Goal: Task Accomplishment & Management: Complete application form

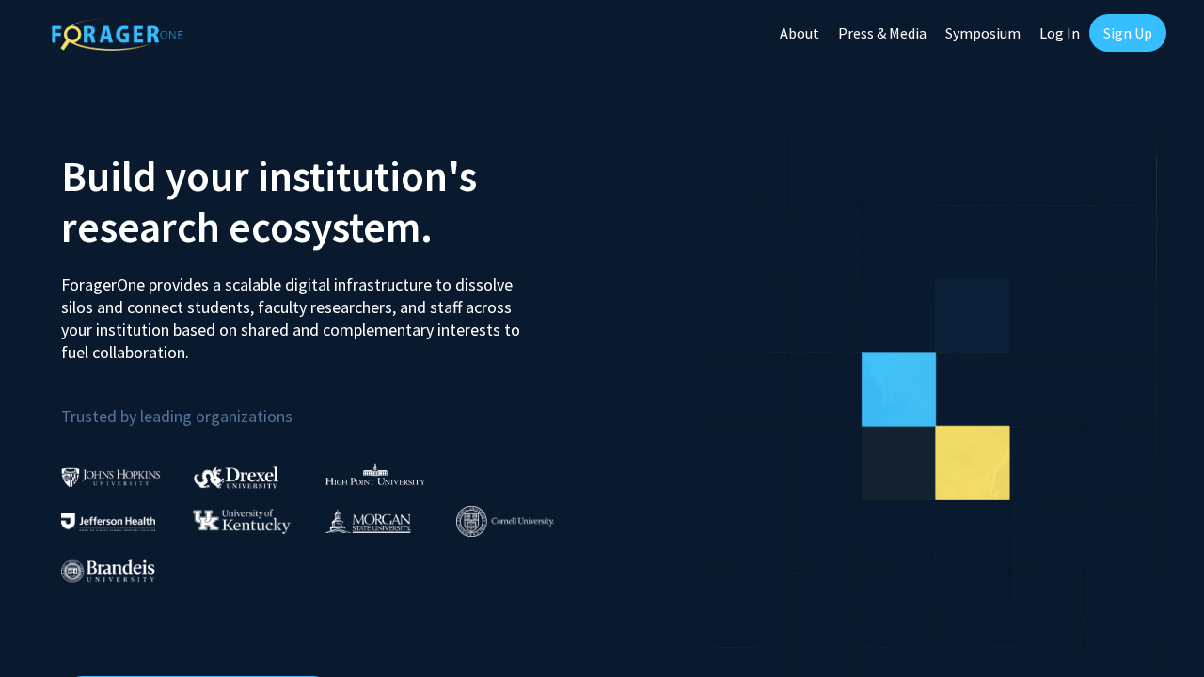
click at [1114, 40] on link "Sign Up" at bounding box center [1127, 33] width 77 height 38
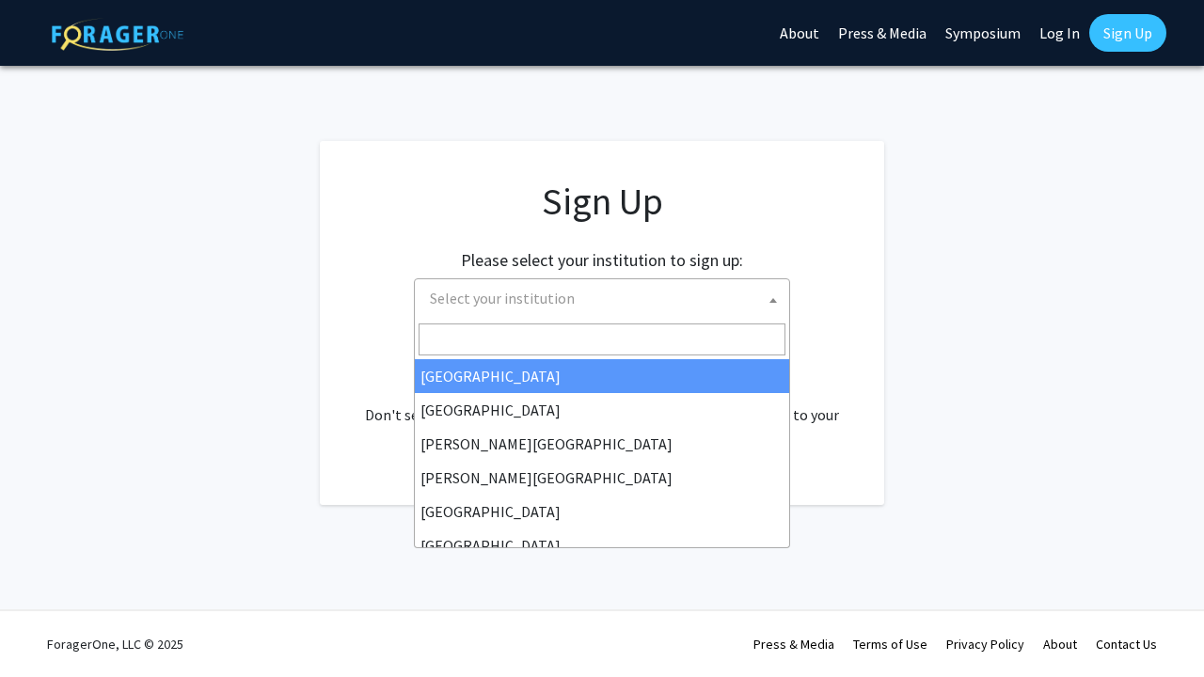
click at [698, 305] on span "Select your institution" at bounding box center [605, 298] width 367 height 39
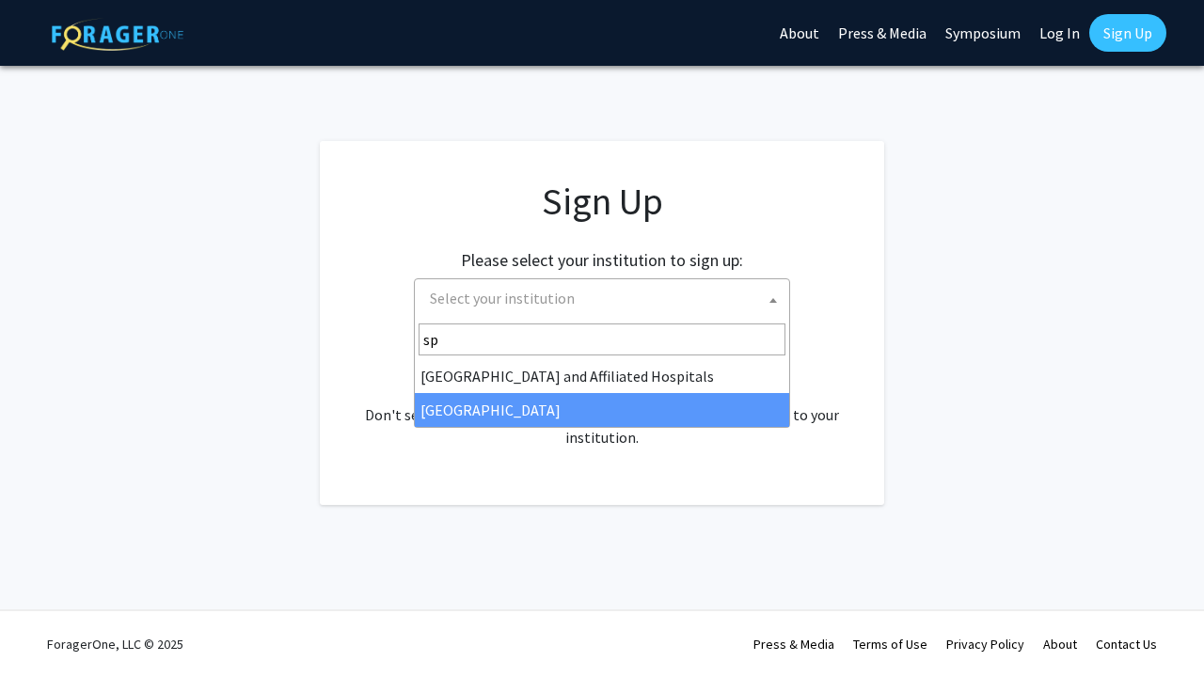
type input "sp"
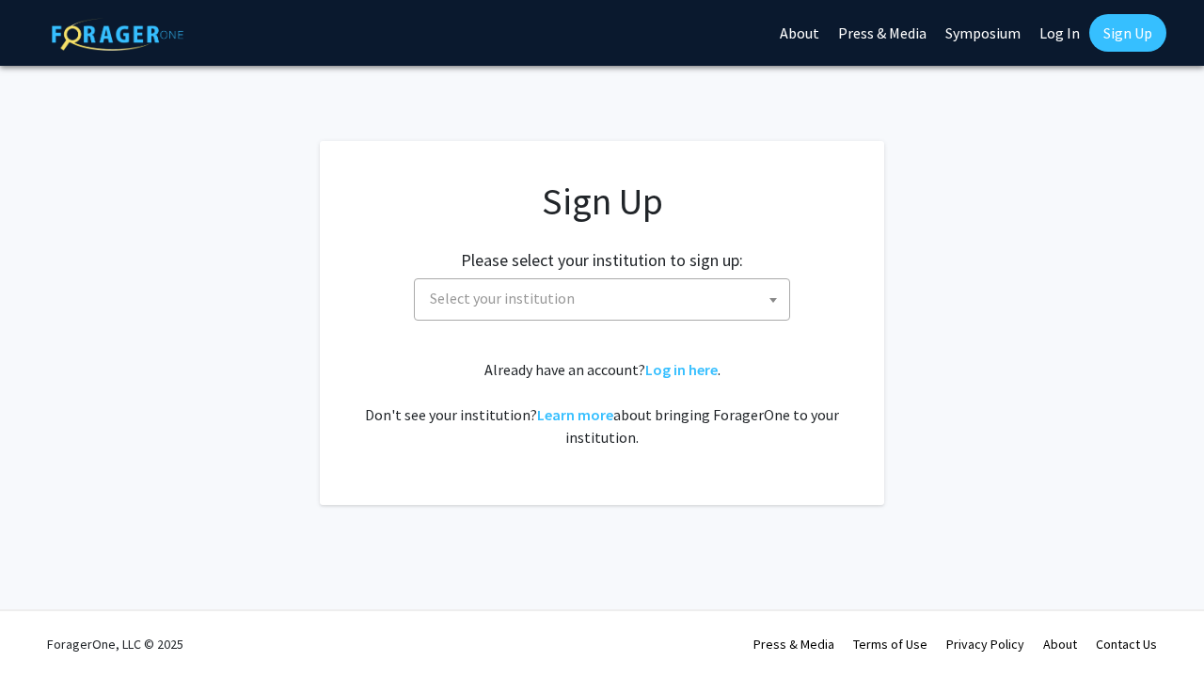
click at [623, 429] on div "Already have an account? Log in here . Don't see your institution? Learn more a…" at bounding box center [601, 403] width 489 height 90
click at [717, 301] on span "Select your institution" at bounding box center [605, 298] width 367 height 39
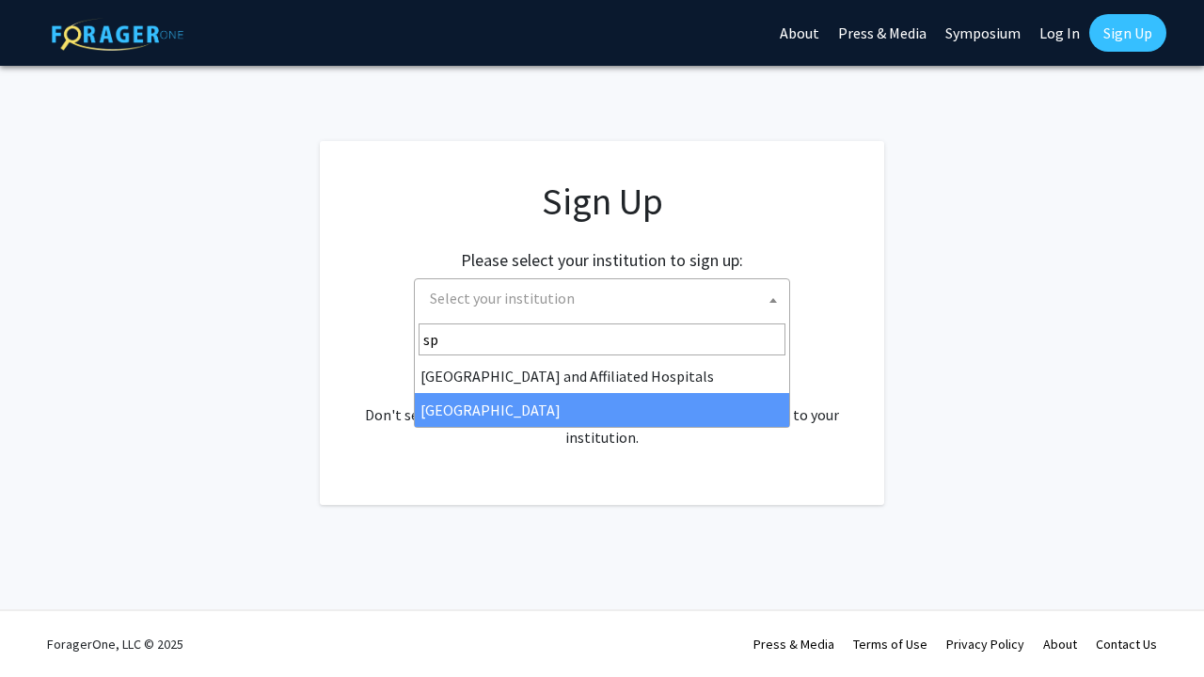
type input "sp"
select select "4"
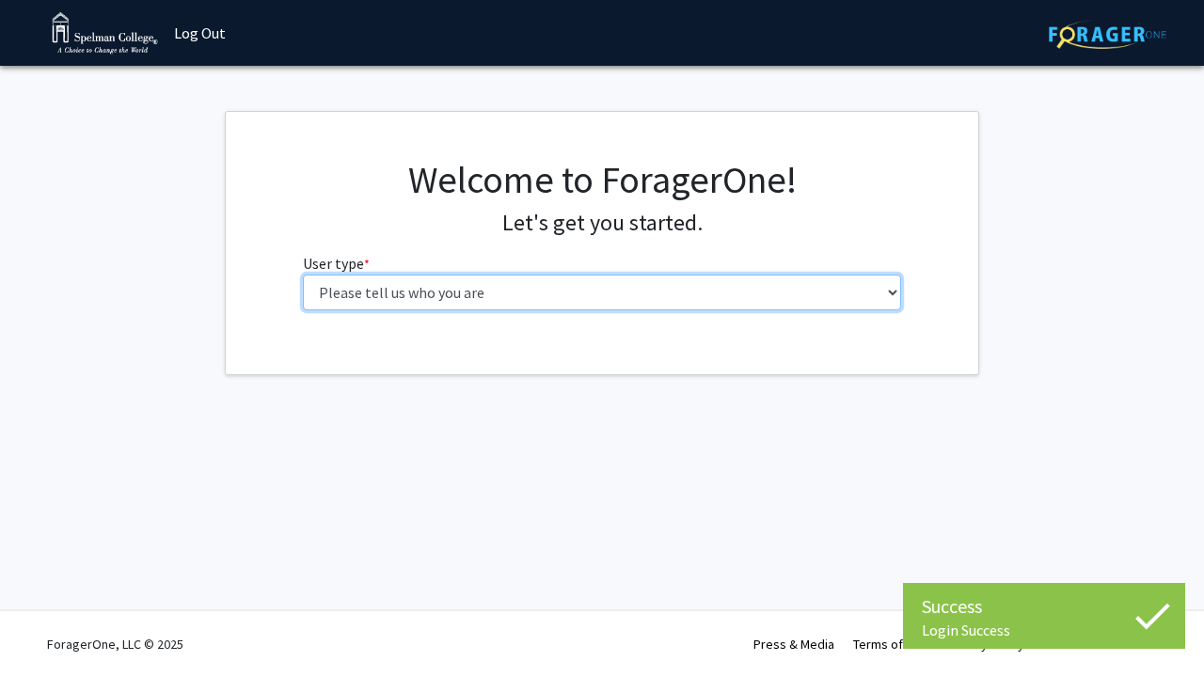
select select "1: undergrad"
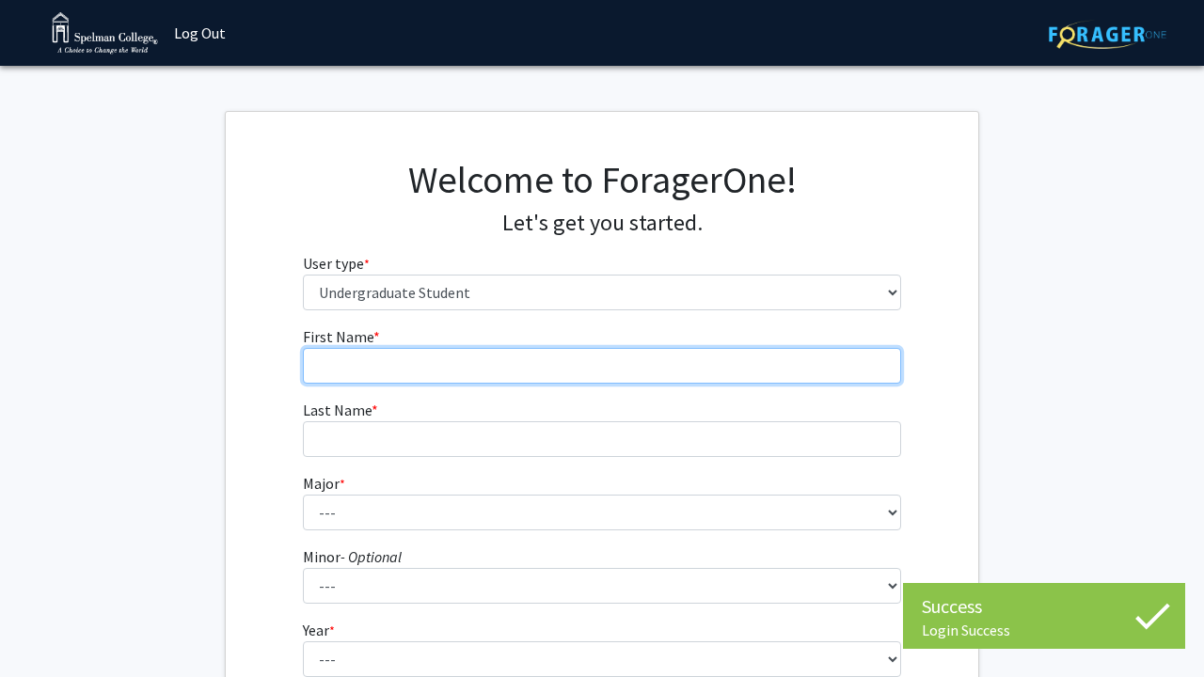
click at [588, 360] on input "First Name * required" at bounding box center [602, 366] width 599 height 36
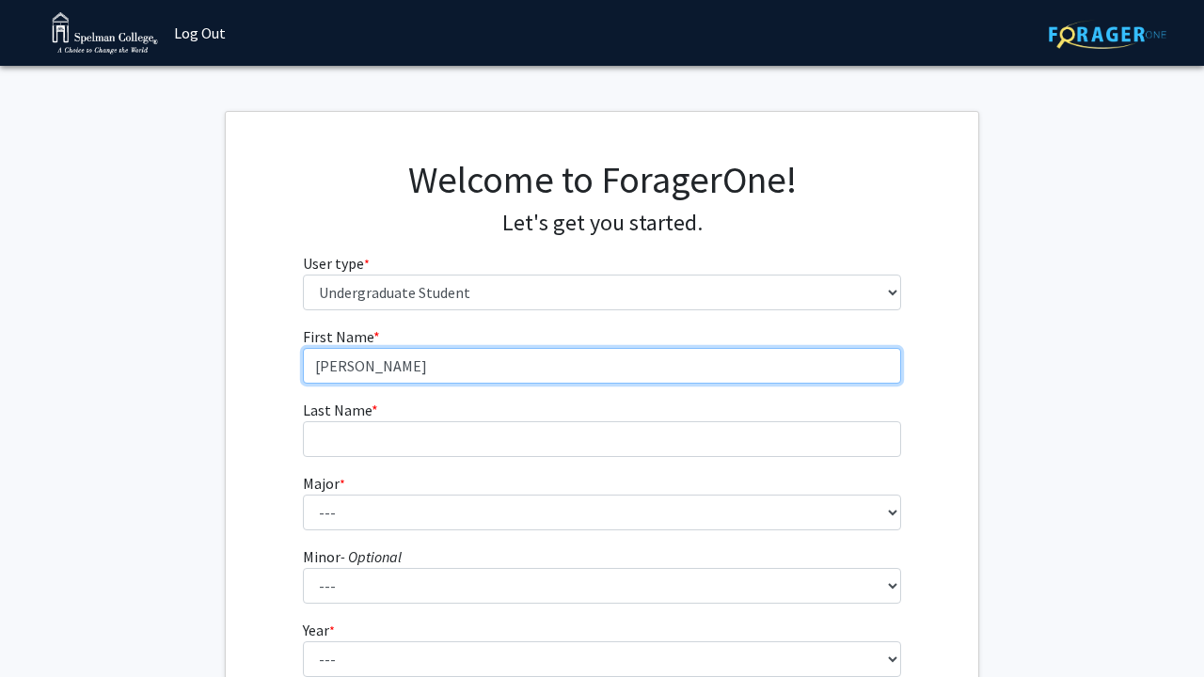
type input "Tamira"
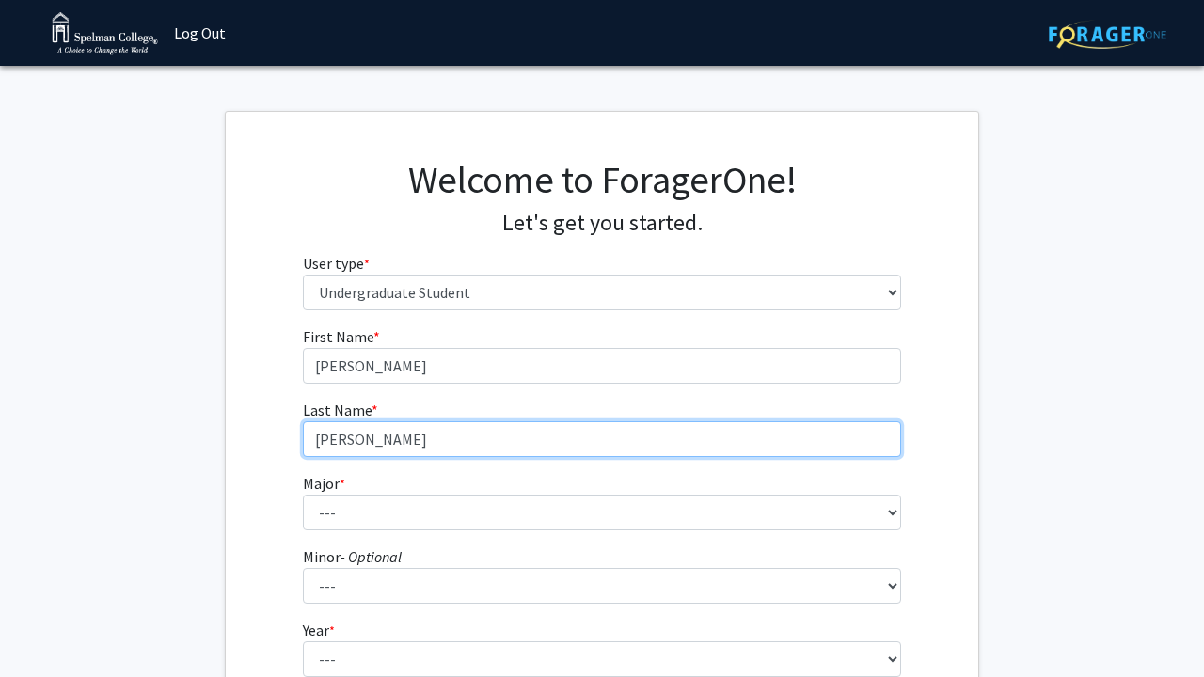
type input "Gordon"
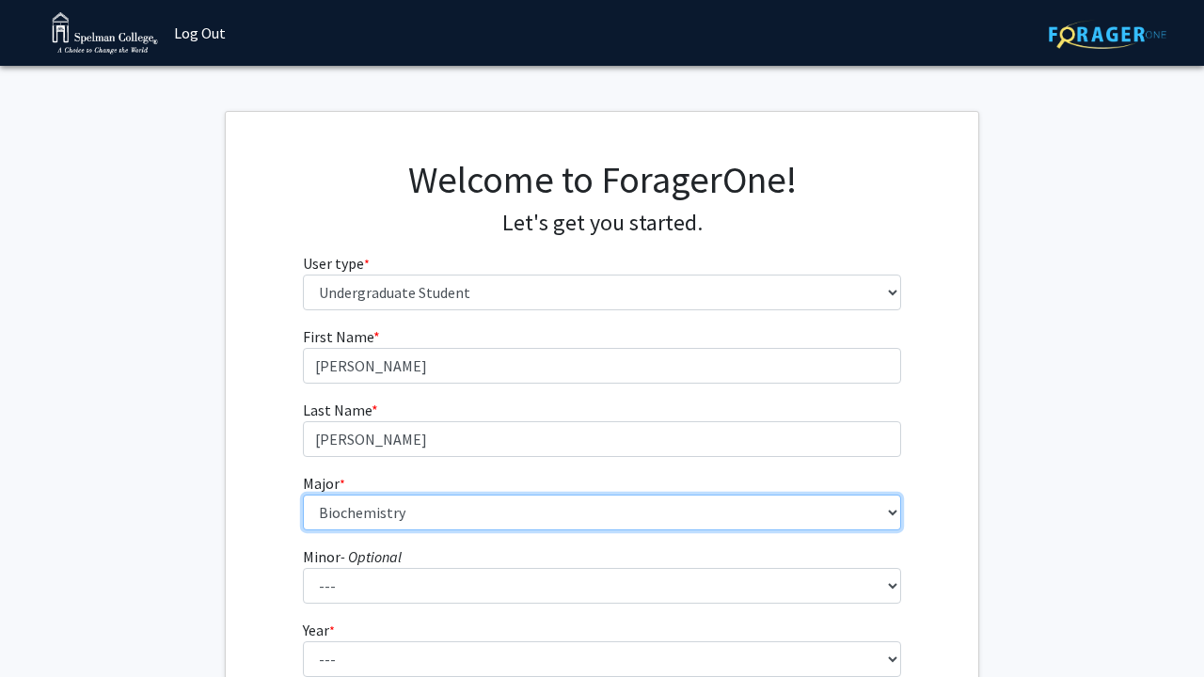
select select "4: 250"
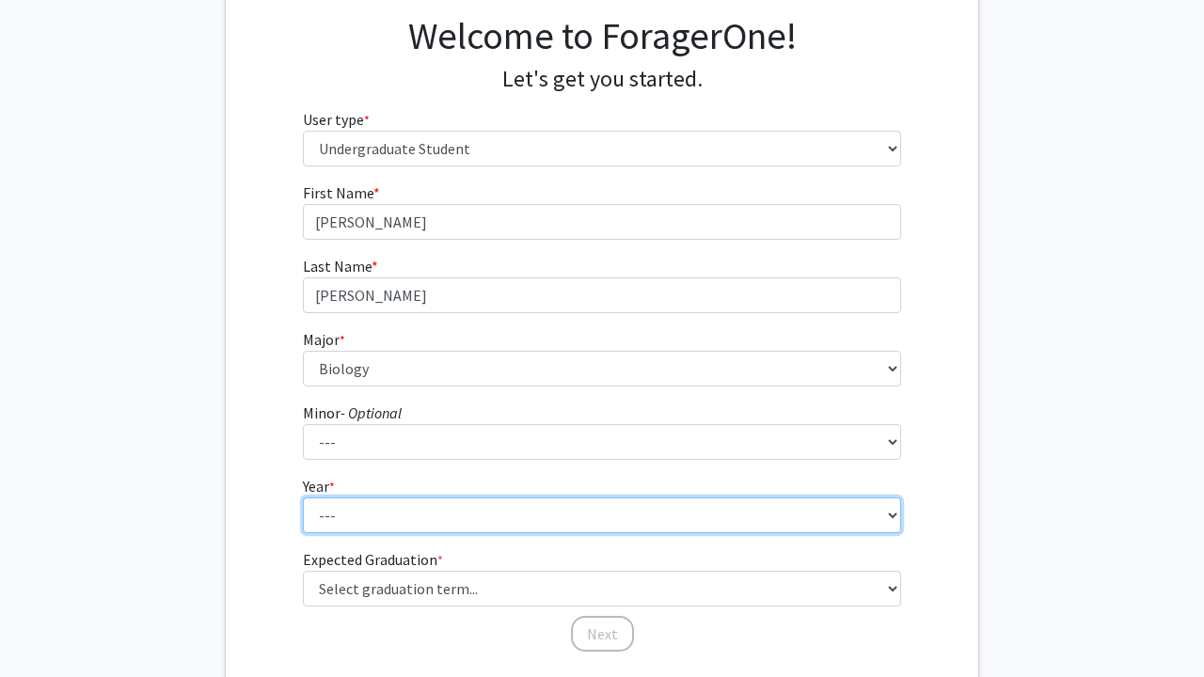
scroll to position [170, 0]
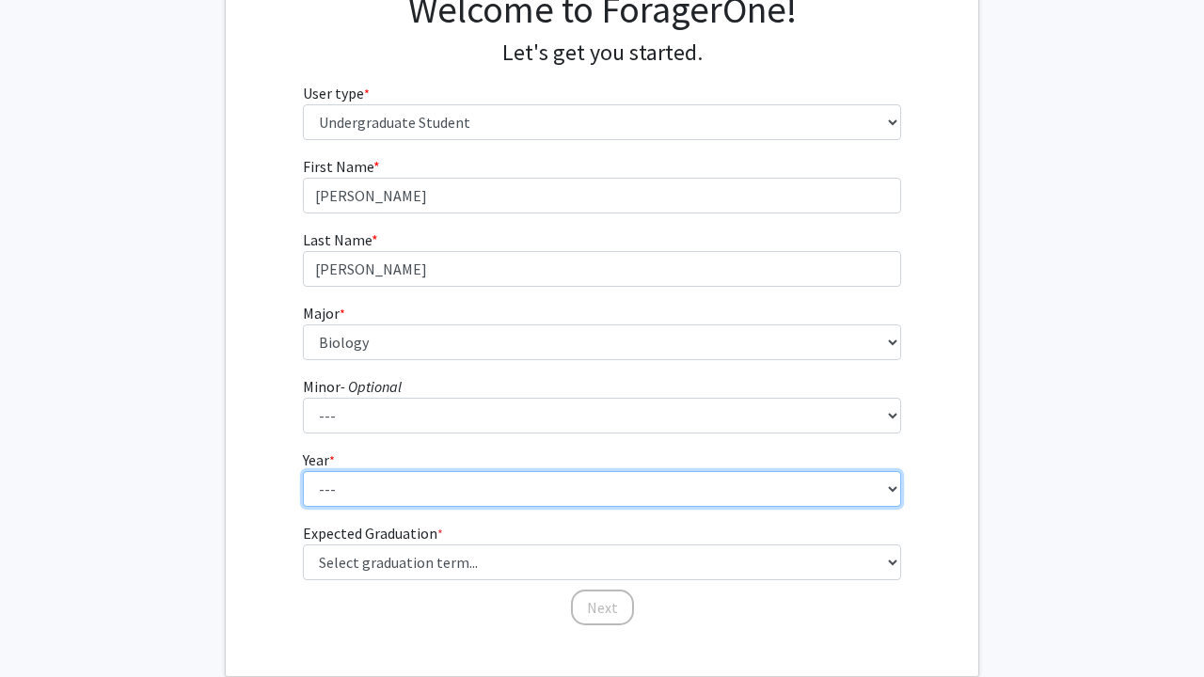
select select "1: first-year"
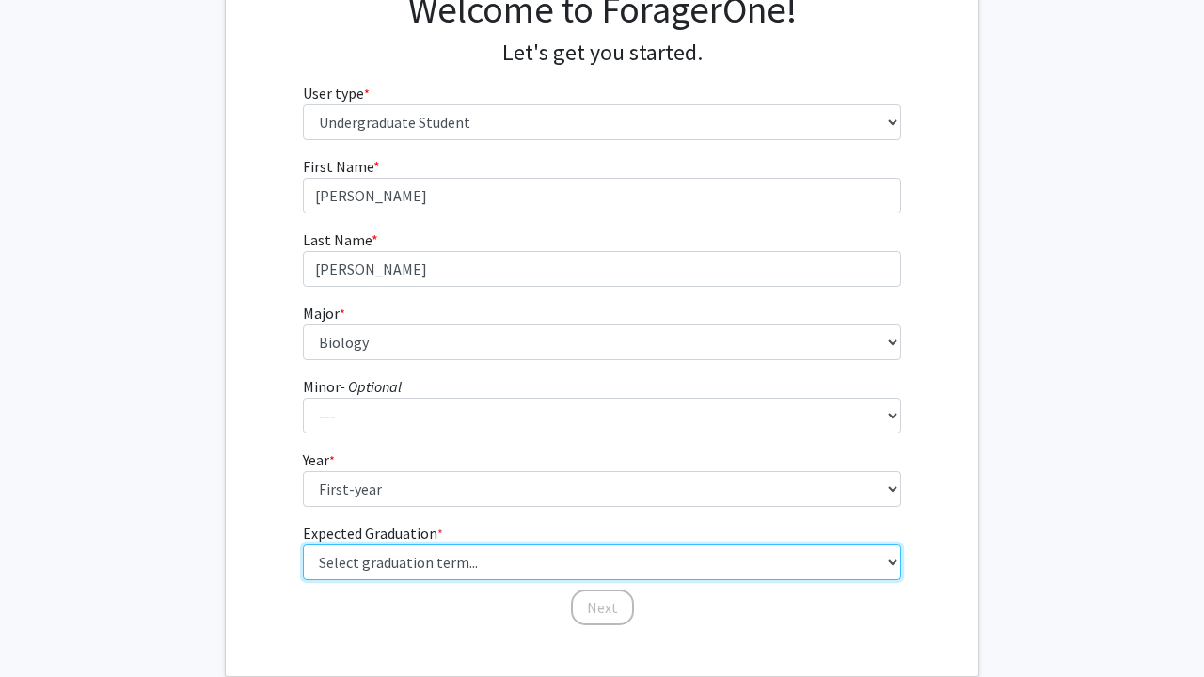
select select "17: spring_2029"
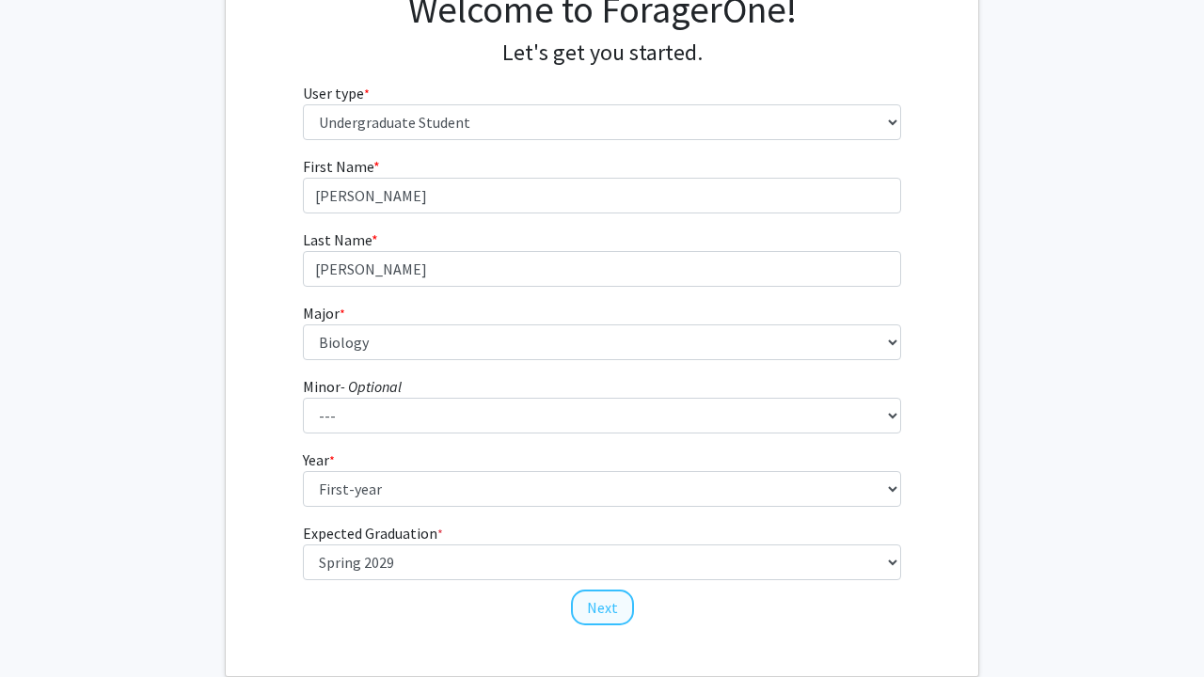
click at [610, 606] on button "Next" at bounding box center [602, 608] width 63 height 36
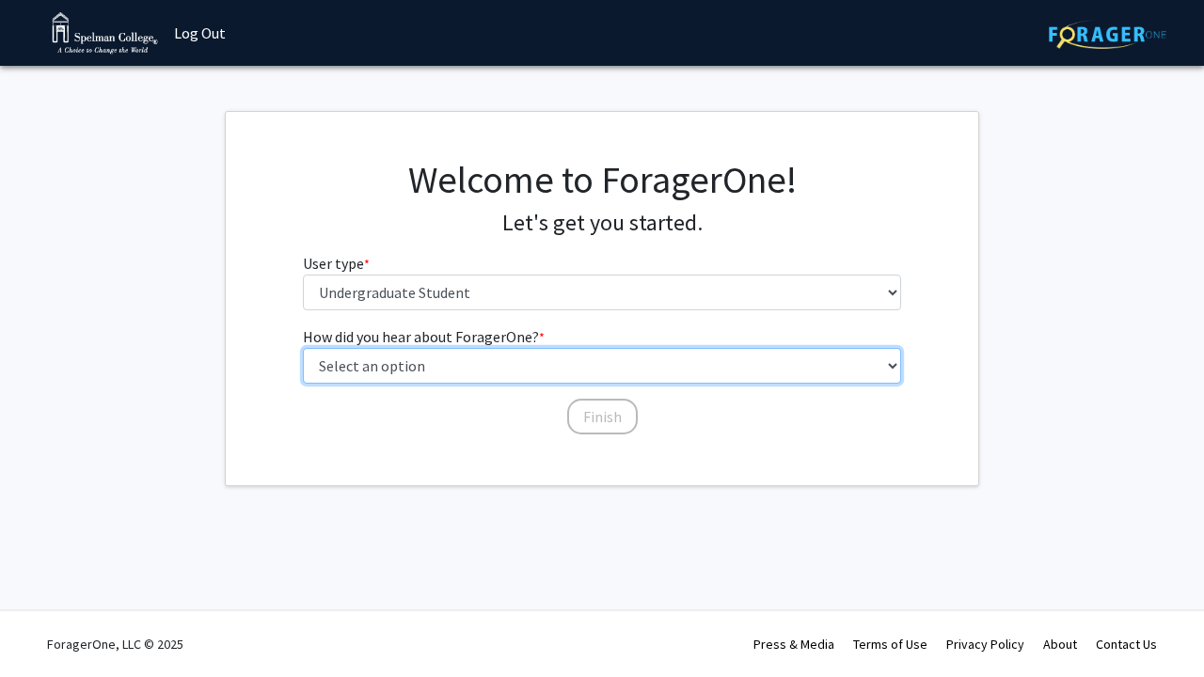
select select "2: faculty_recommendation"
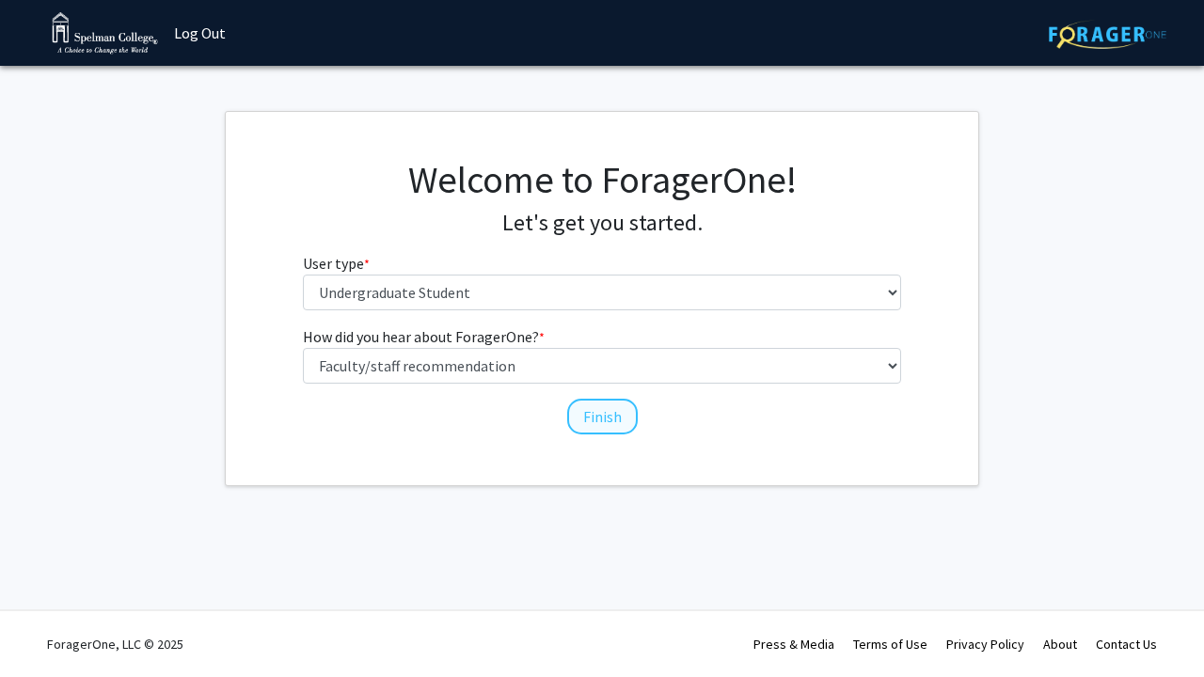
click at [594, 417] on button "Finish" at bounding box center [602, 417] width 71 height 36
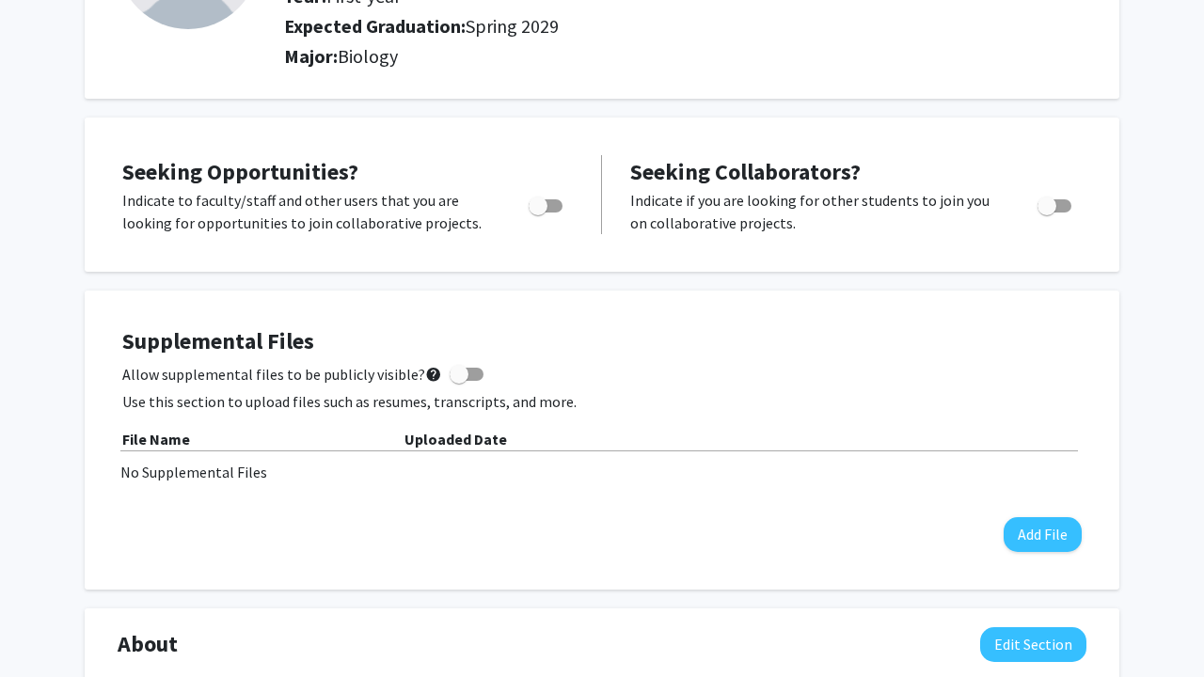
scroll to position [228, 0]
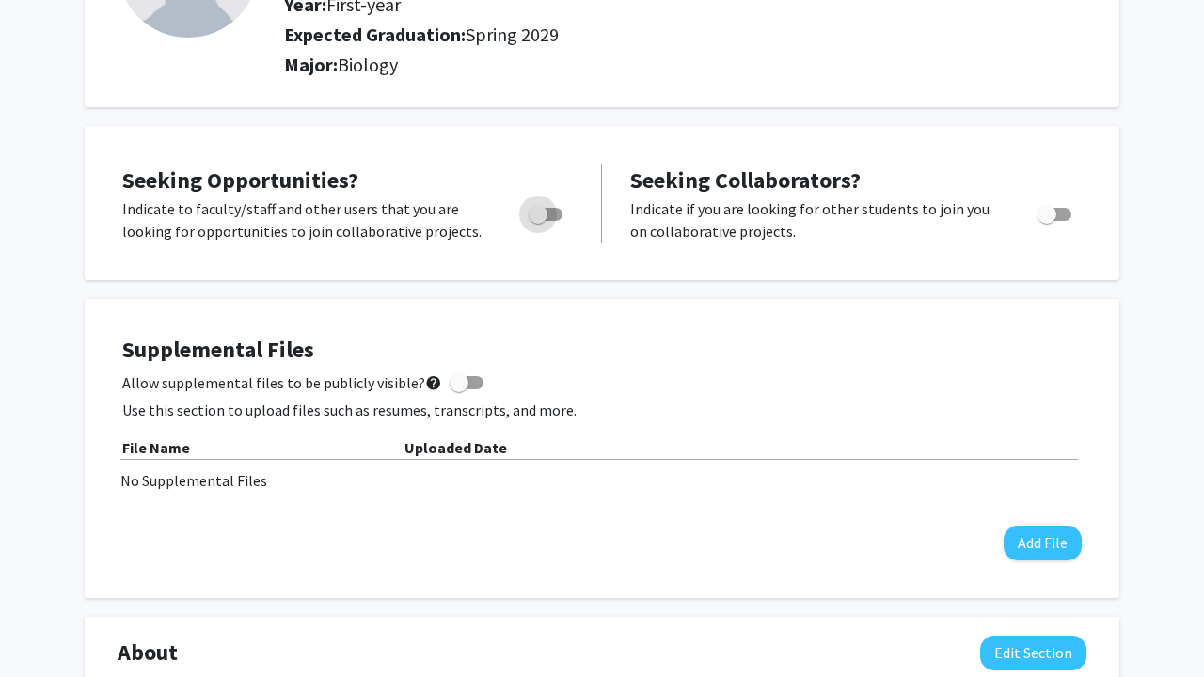
click at [545, 209] on span "Toggle" at bounding box center [537, 214] width 19 height 19
click at [538, 221] on input "Are you actively seeking opportunities?" at bounding box center [537, 221] width 1 height 1
checkbox input "true"
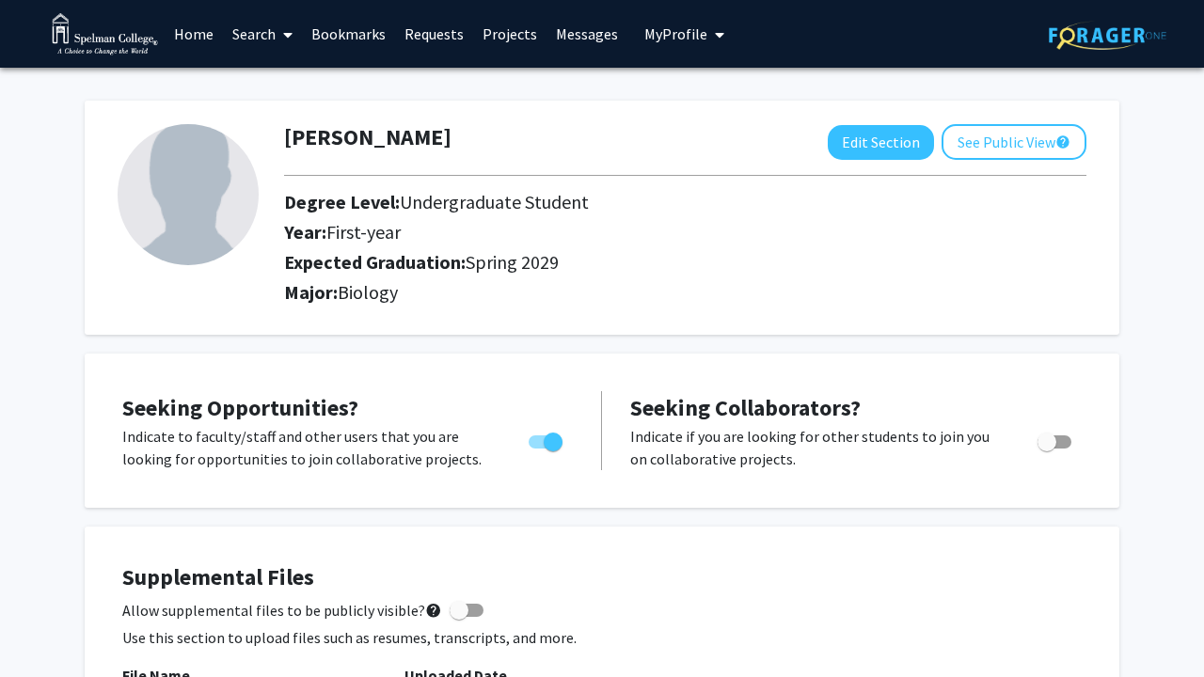
scroll to position [0, 0]
click at [488, 37] on link "Projects" at bounding box center [509, 34] width 73 height 66
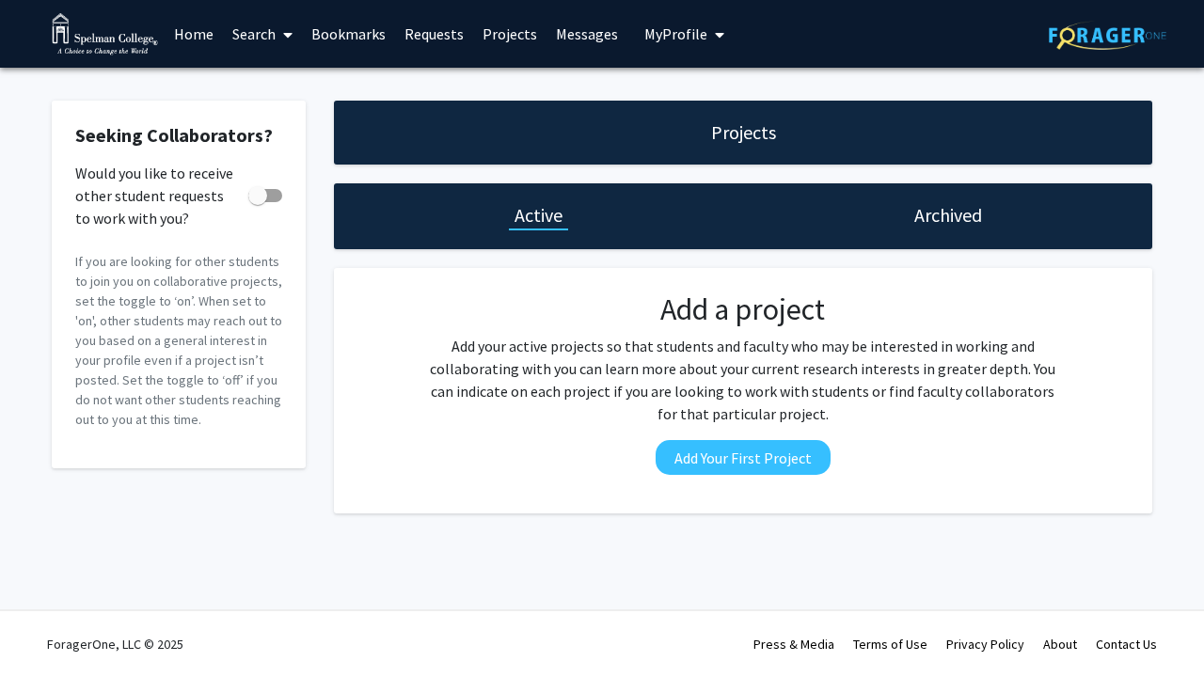
click at [197, 35] on link "Home" at bounding box center [194, 34] width 58 height 66
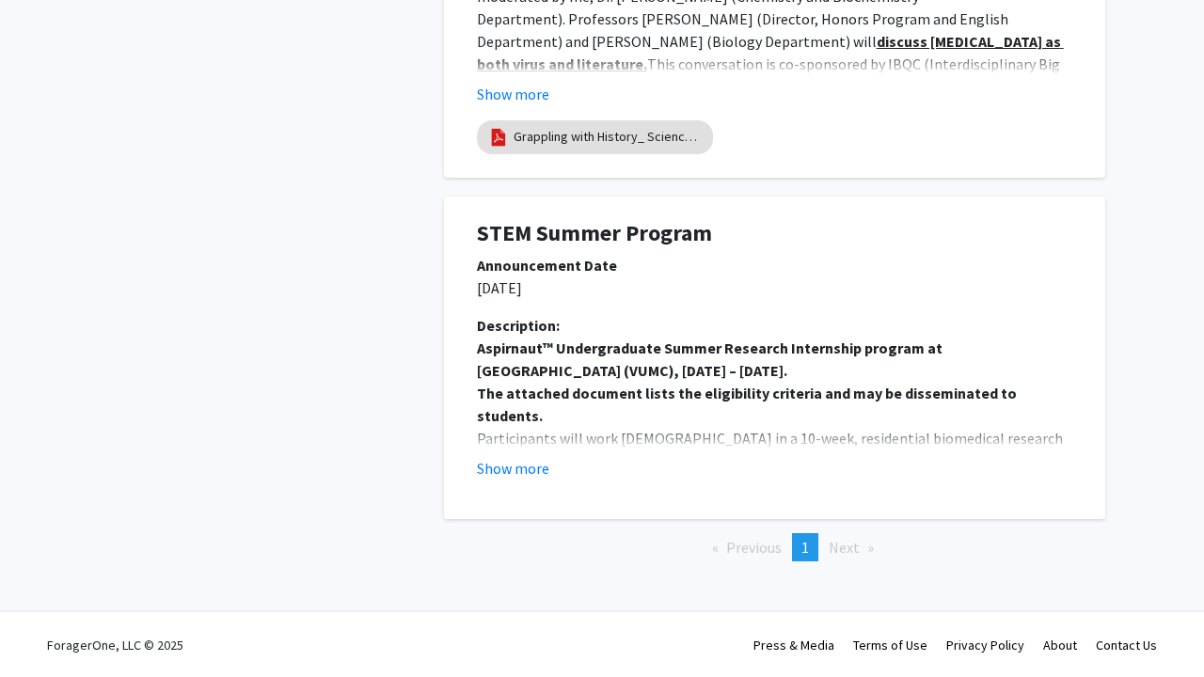
scroll to position [1694, 0]
click at [533, 465] on button "Show more" at bounding box center [513, 469] width 72 height 23
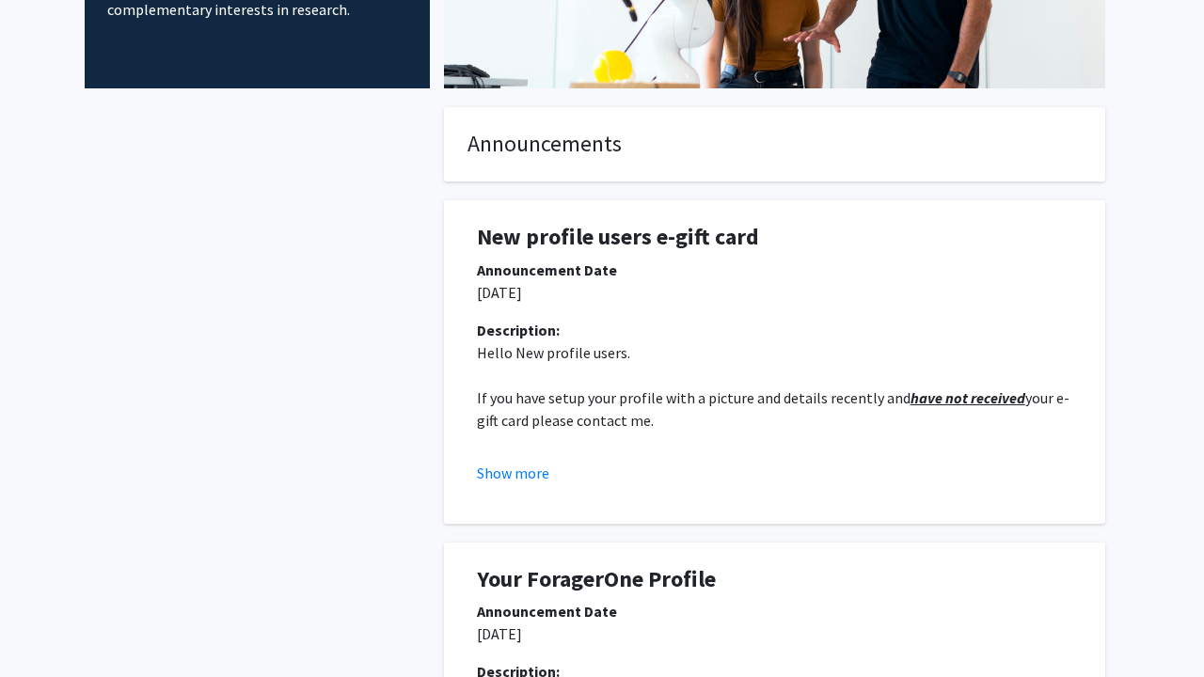
scroll to position [264, 0]
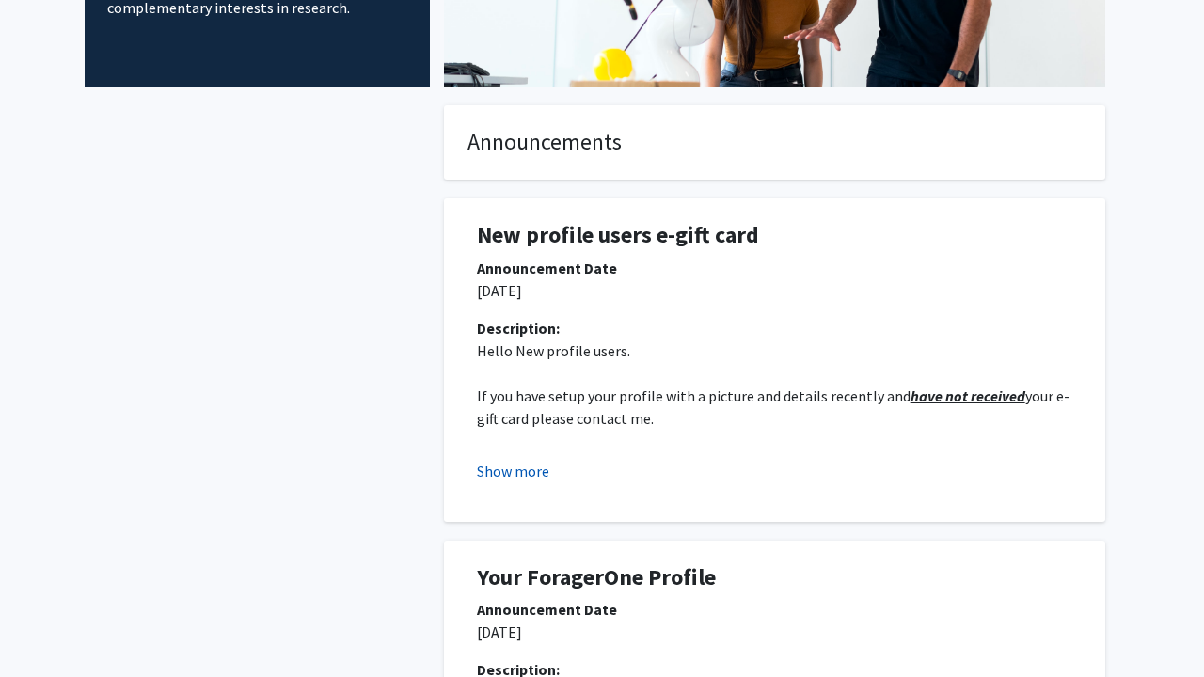
click at [529, 464] on button "Show more" at bounding box center [513, 471] width 72 height 23
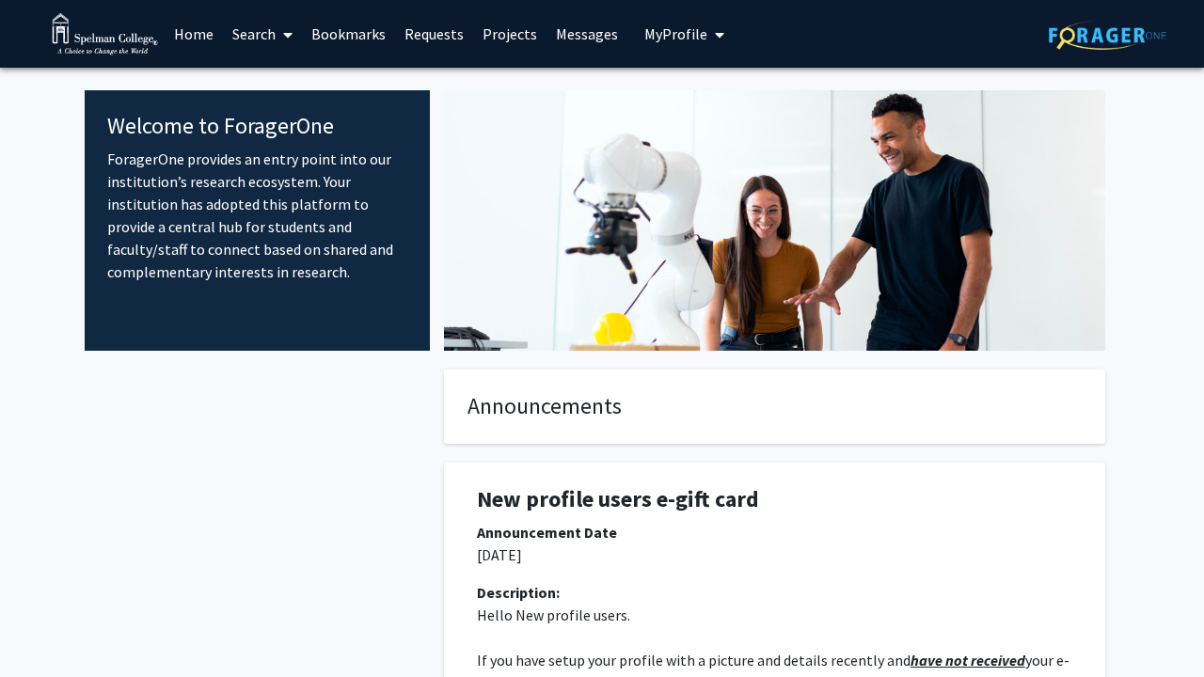
scroll to position [0, 0]
click at [275, 40] on link "Search" at bounding box center [262, 34] width 79 height 66
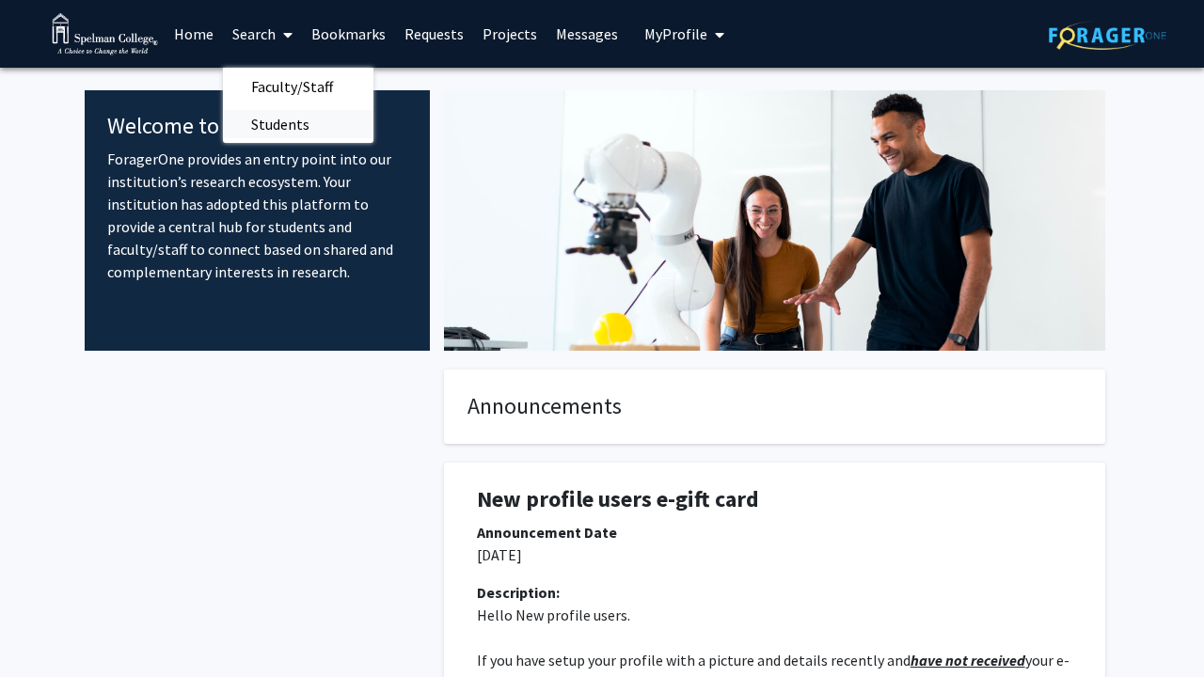
click at [274, 118] on span "Students" at bounding box center [280, 124] width 115 height 38
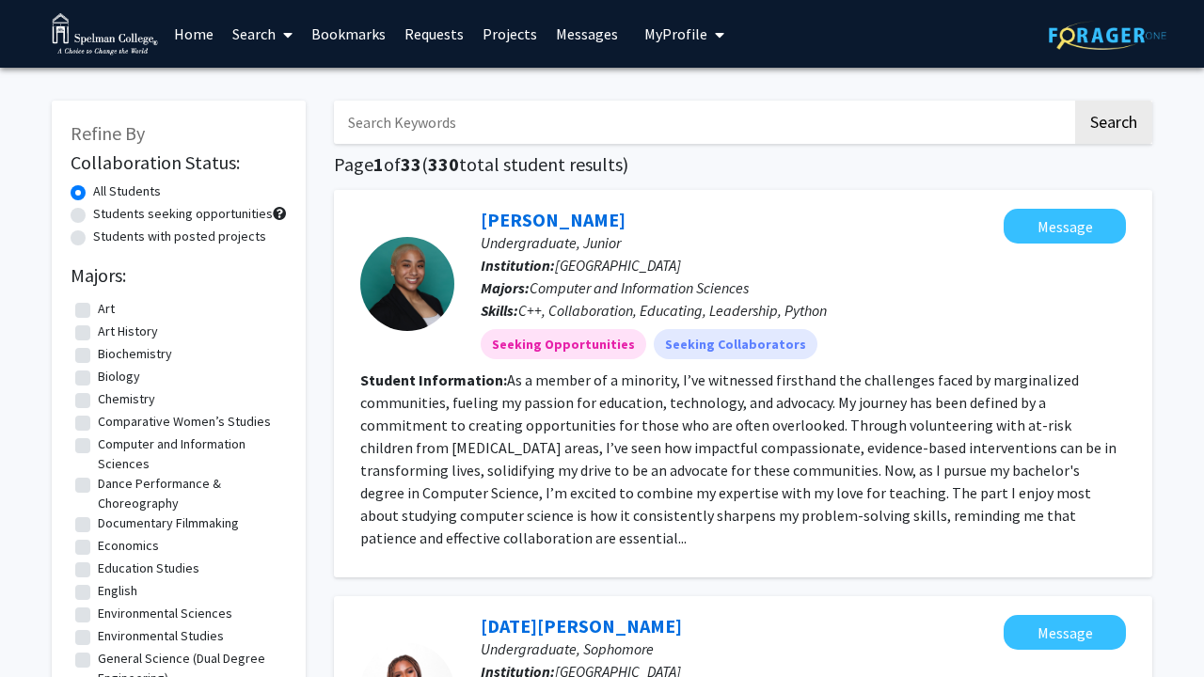
click at [276, 36] on link "Search" at bounding box center [262, 34] width 79 height 66
click at [413, 43] on link "Requests" at bounding box center [434, 34] width 78 height 66
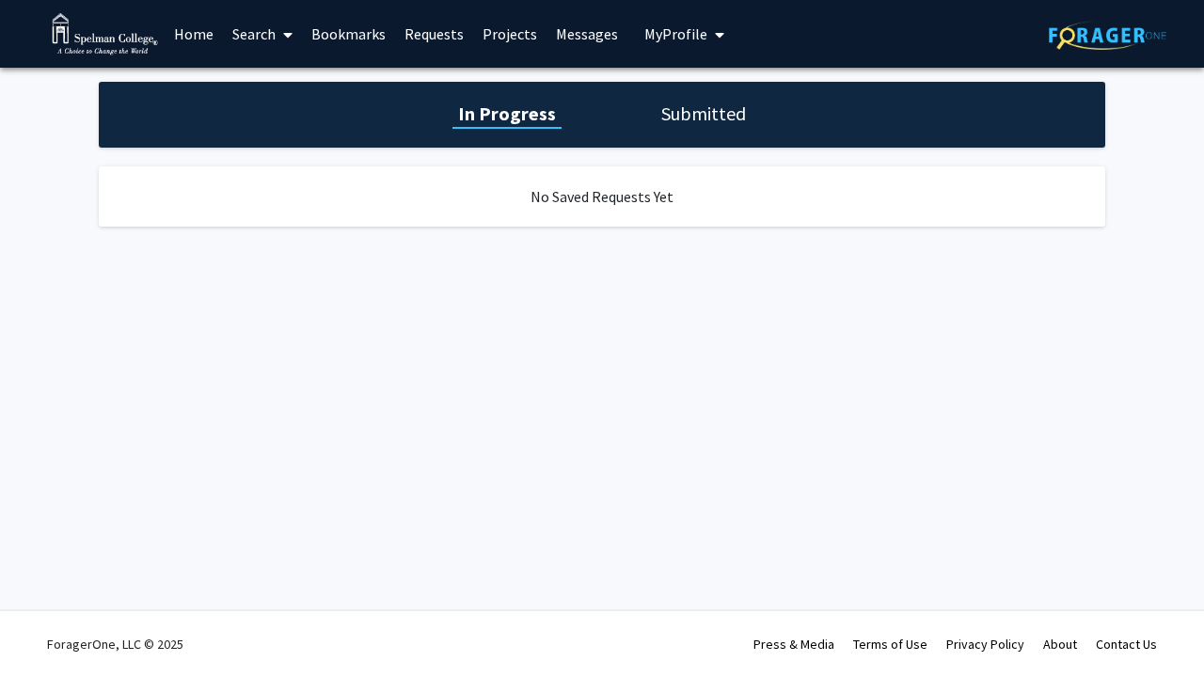
click at [486, 45] on link "Projects" at bounding box center [509, 34] width 73 height 66
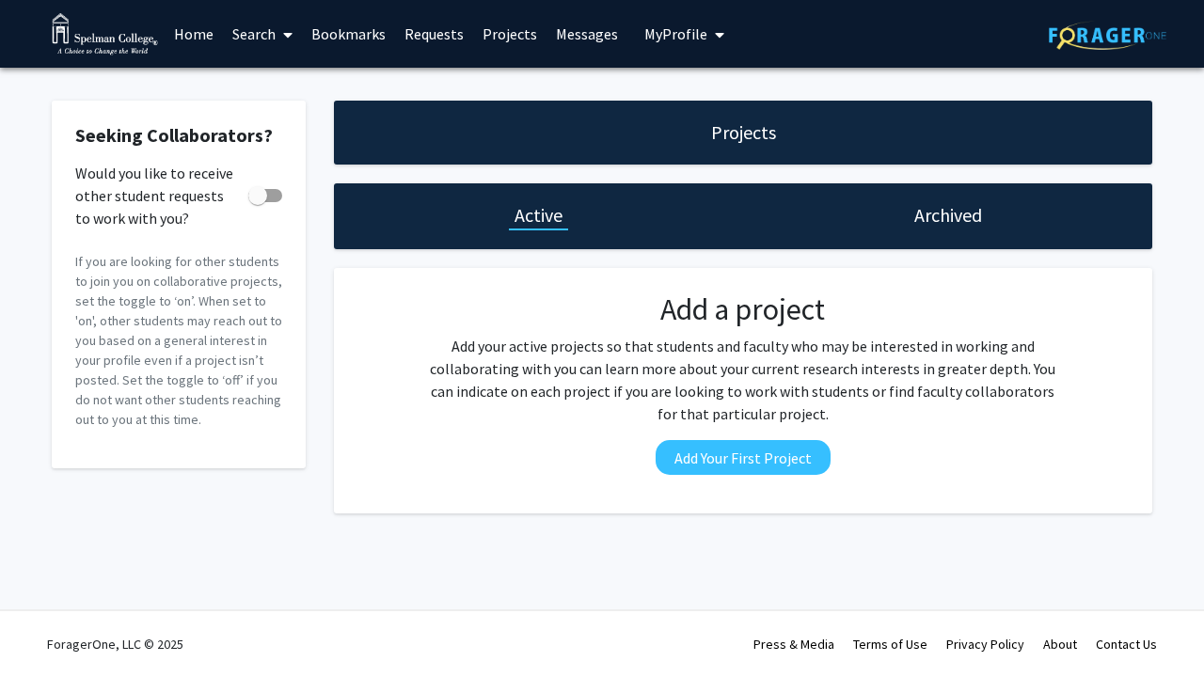
click at [586, 31] on link "Messages" at bounding box center [586, 34] width 81 height 66
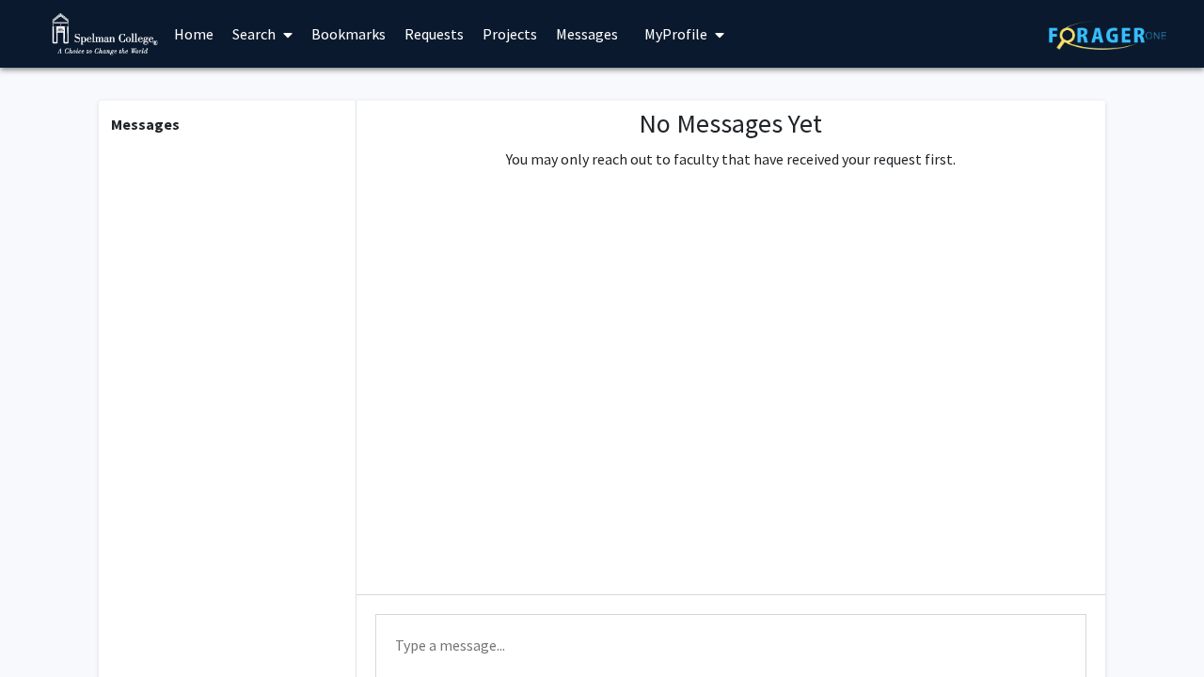
click at [683, 42] on span "My Profile" at bounding box center [675, 33] width 63 height 19
